Goal: Information Seeking & Learning: Learn about a topic

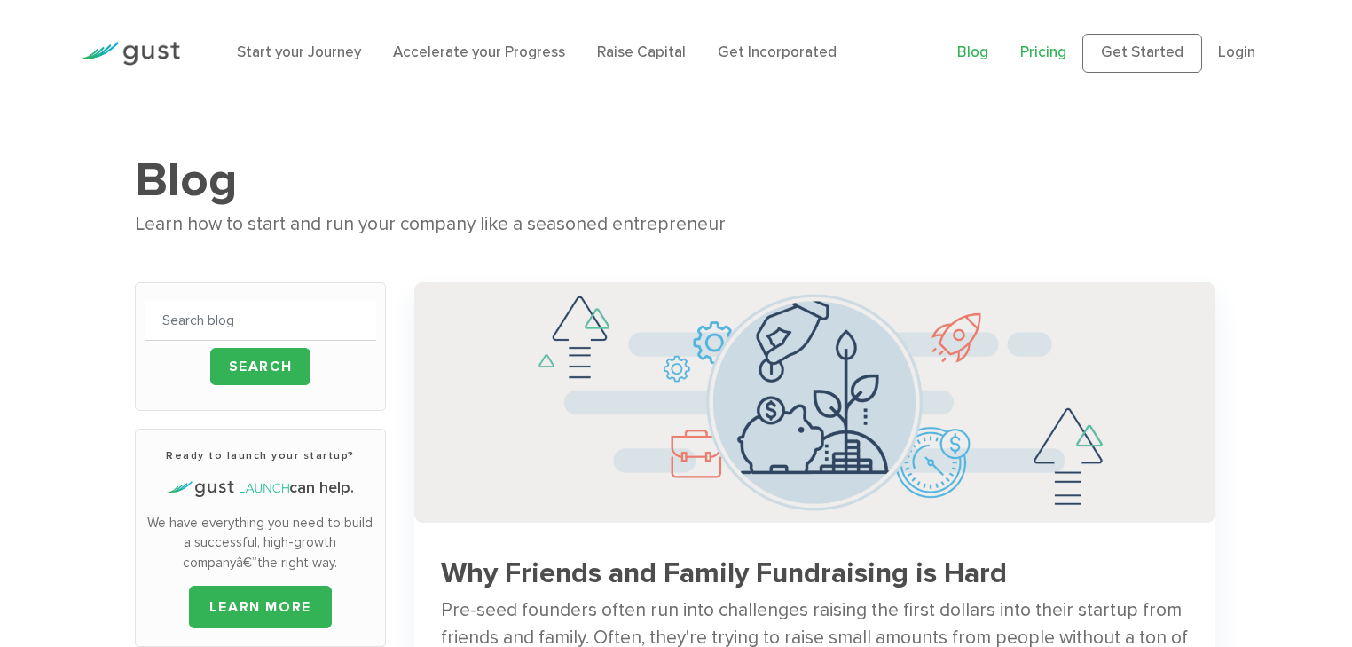
click at [1054, 56] on link "Pricing" at bounding box center [1043, 52] width 46 height 18
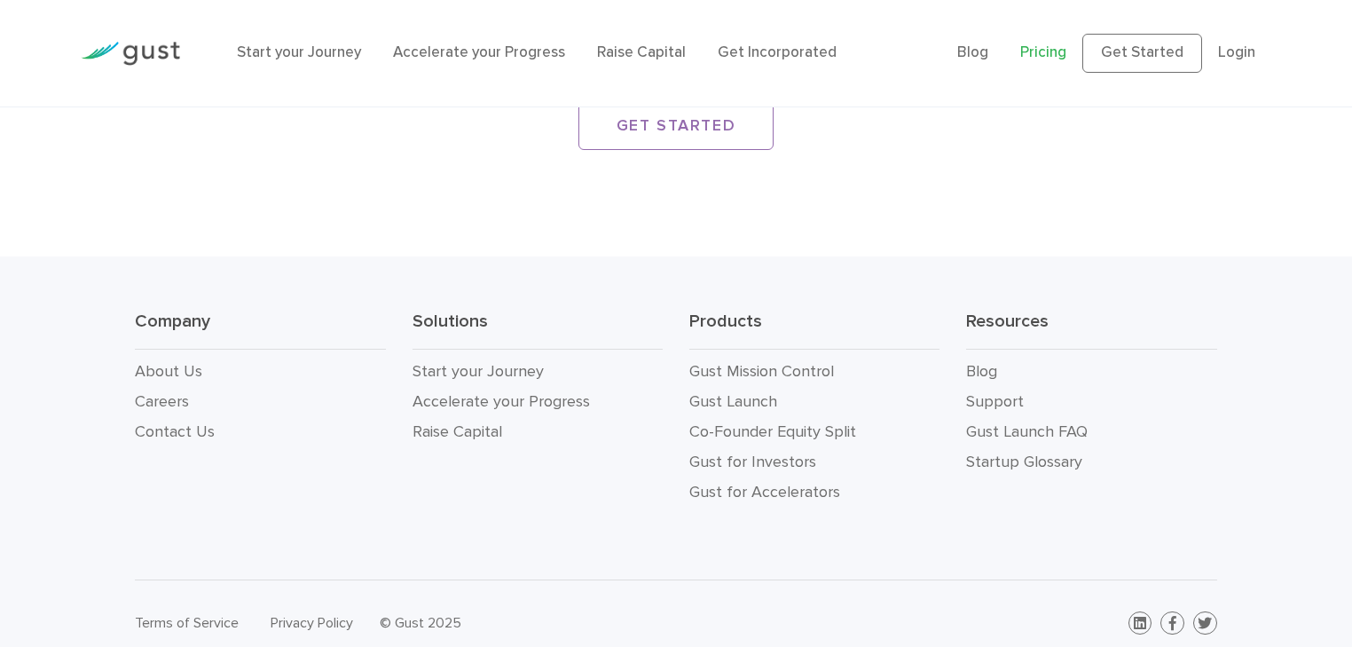
scroll to position [3237, 0]
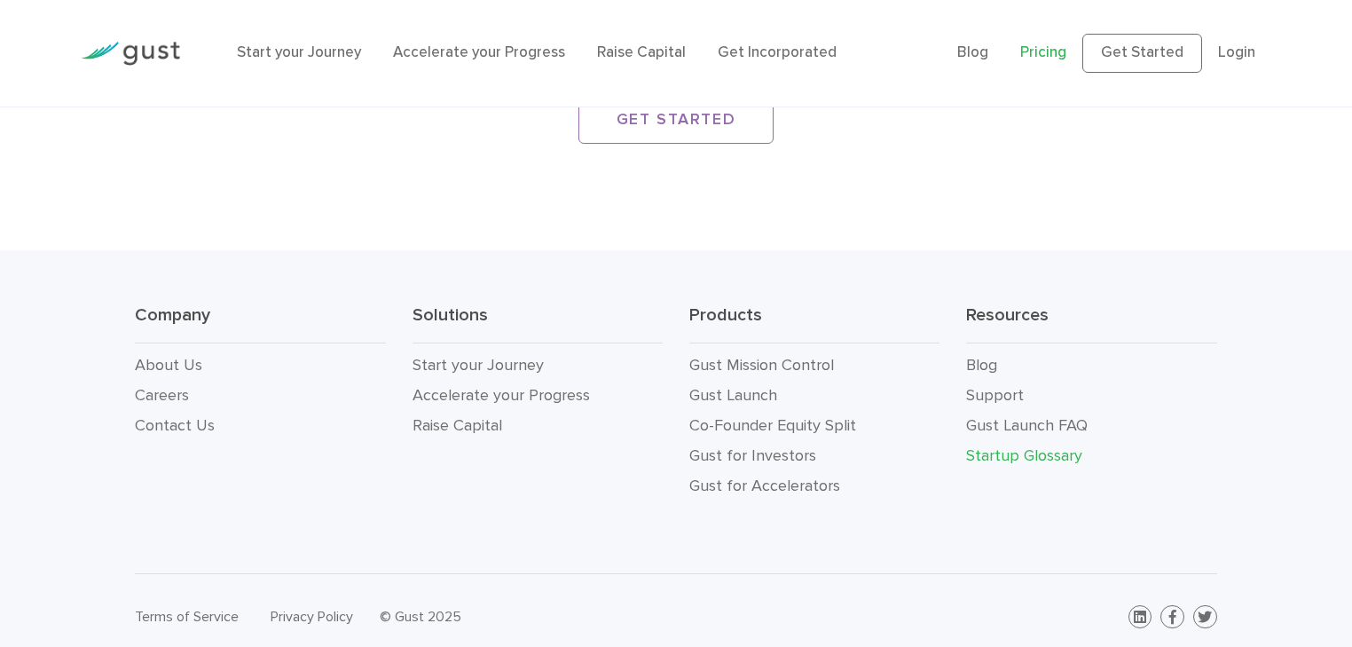
click at [1033, 446] on link "Startup Glossary" at bounding box center [1024, 455] width 116 height 19
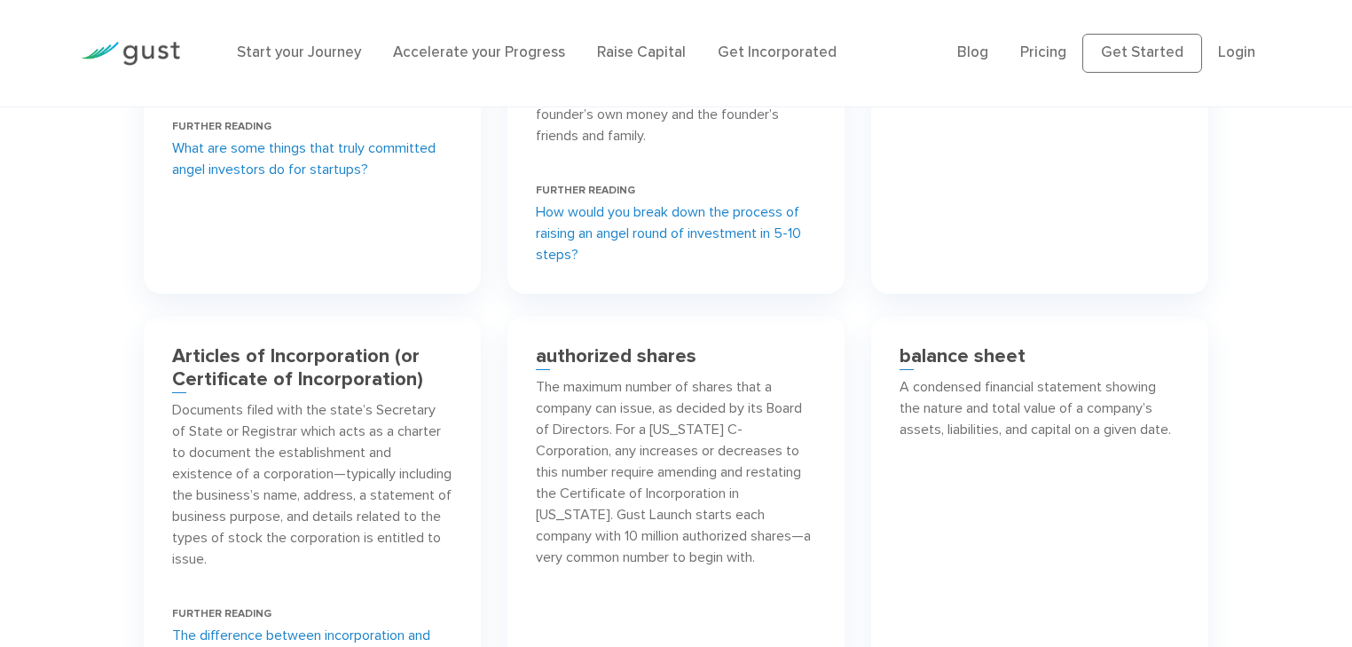
scroll to position [1513, 0]
